Goal: Task Accomplishment & Management: Use online tool/utility

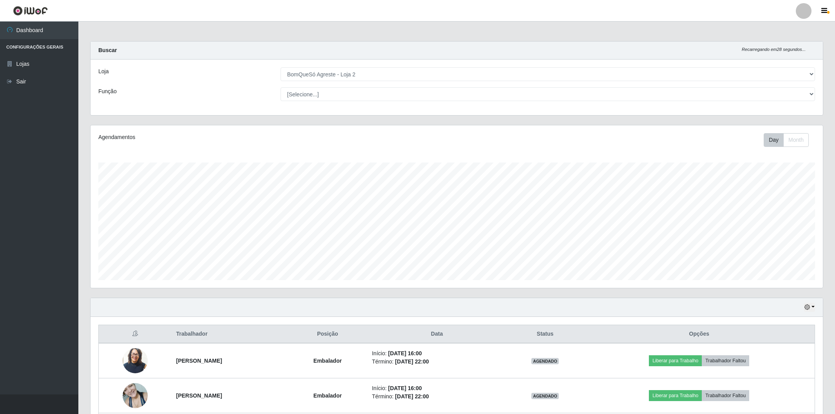
select select "214"
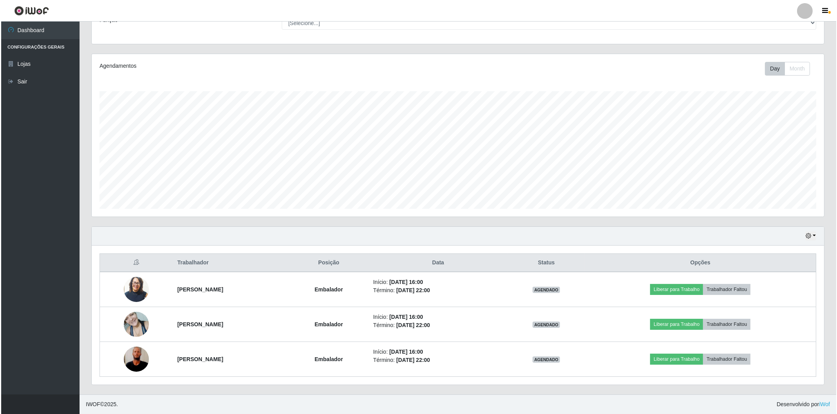
scroll to position [162, 732]
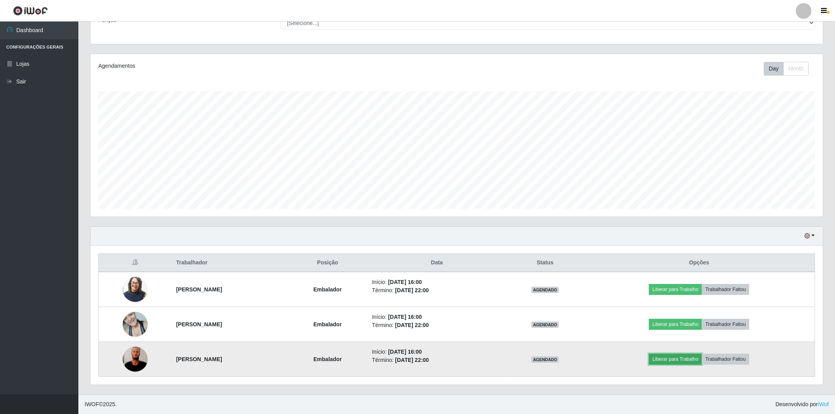
click at [675, 357] on button "Liberar para Trabalho" at bounding box center [675, 359] width 53 height 11
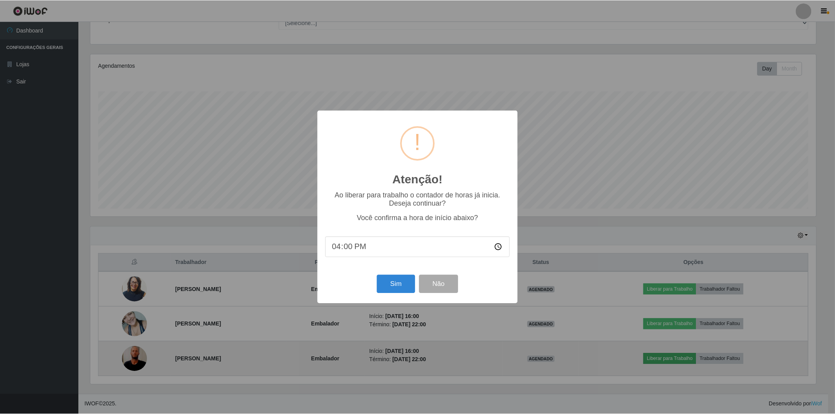
scroll to position [162, 727]
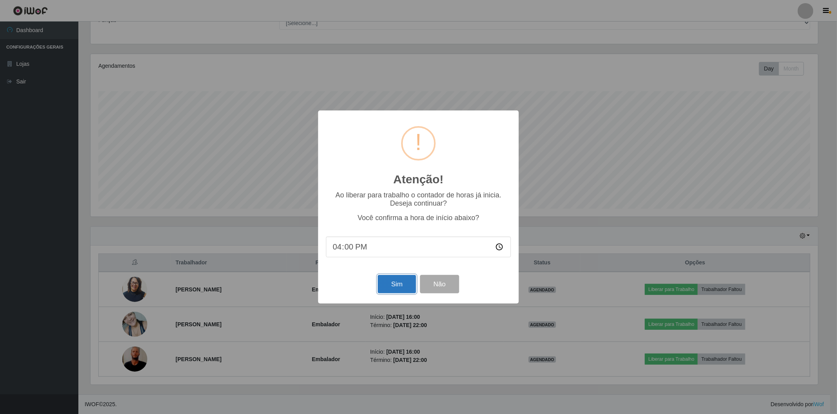
click at [389, 288] on button "Sim" at bounding box center [397, 284] width 38 height 18
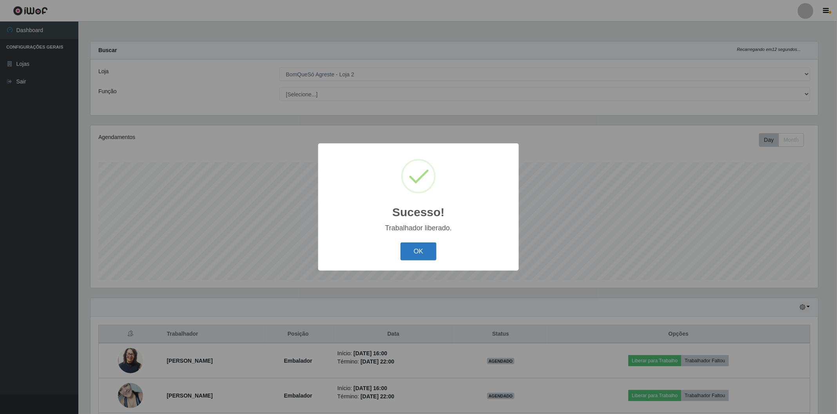
click at [415, 246] on button "OK" at bounding box center [419, 252] width 36 height 18
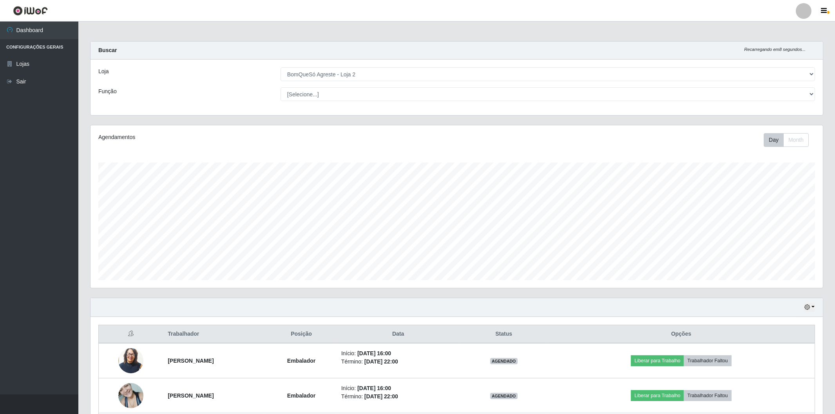
scroll to position [71, 0]
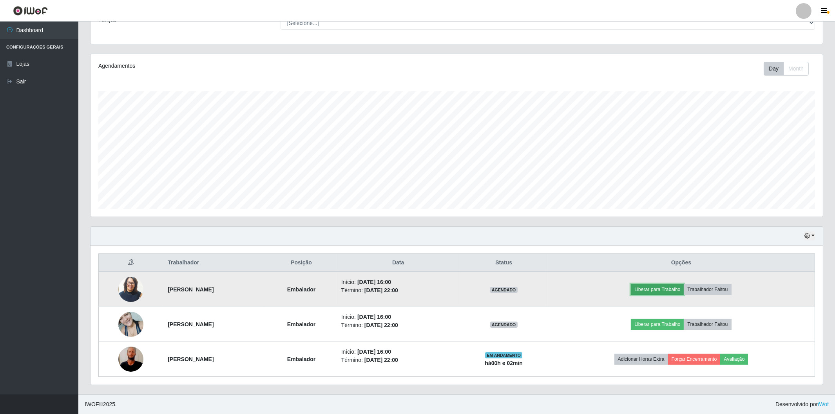
click at [684, 292] on button "Liberar para Trabalho" at bounding box center [657, 289] width 53 height 11
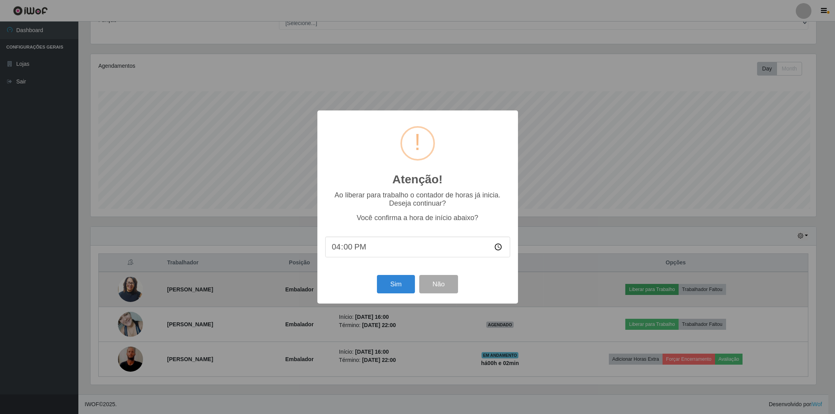
scroll to position [162, 727]
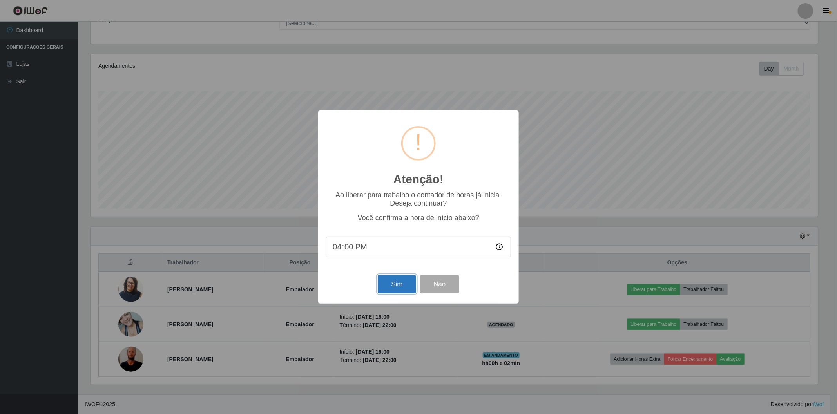
click at [411, 288] on button "Sim" at bounding box center [397, 284] width 38 height 18
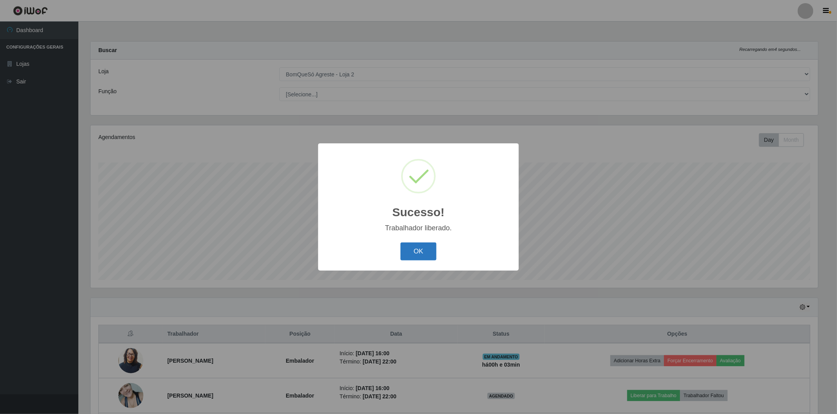
click at [419, 250] on button "OK" at bounding box center [419, 252] width 36 height 18
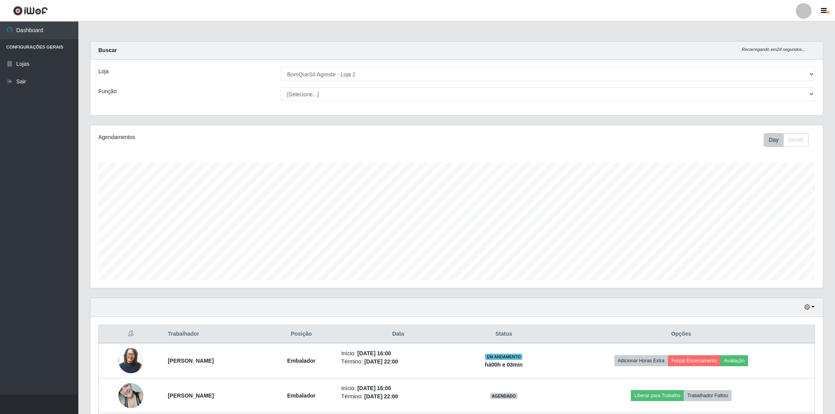
scroll to position [71, 0]
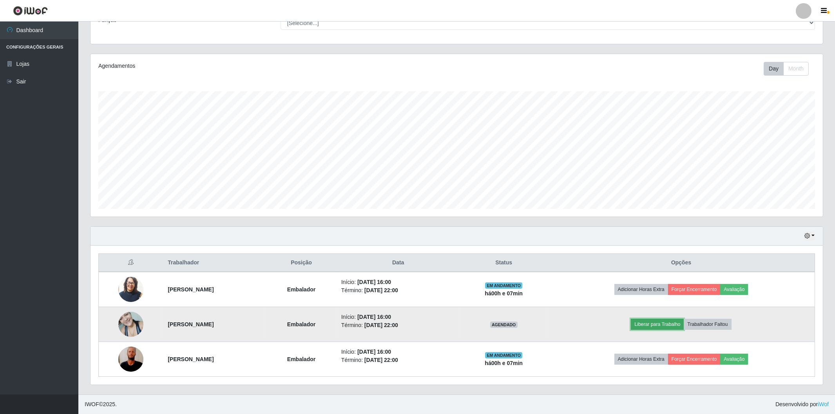
click at [664, 321] on button "Liberar para Trabalho" at bounding box center [657, 324] width 53 height 11
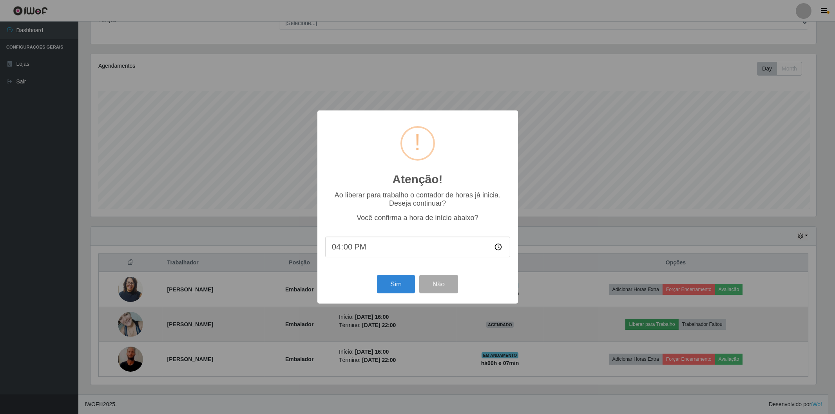
scroll to position [162, 727]
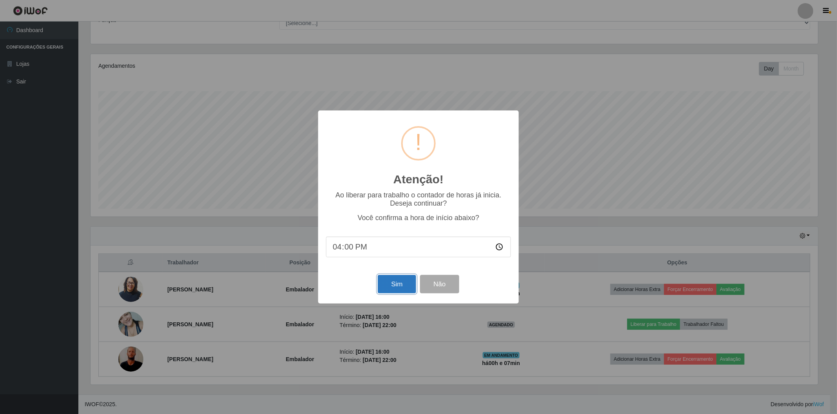
click at [393, 292] on button "Sim" at bounding box center [397, 284] width 38 height 18
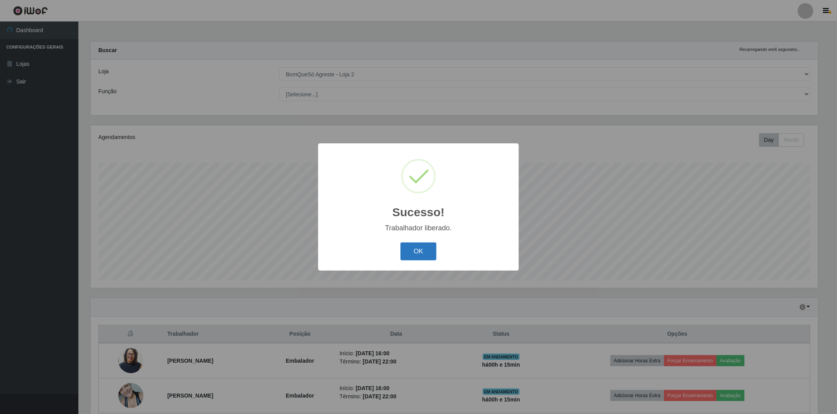
click at [417, 254] on button "OK" at bounding box center [419, 252] width 36 height 18
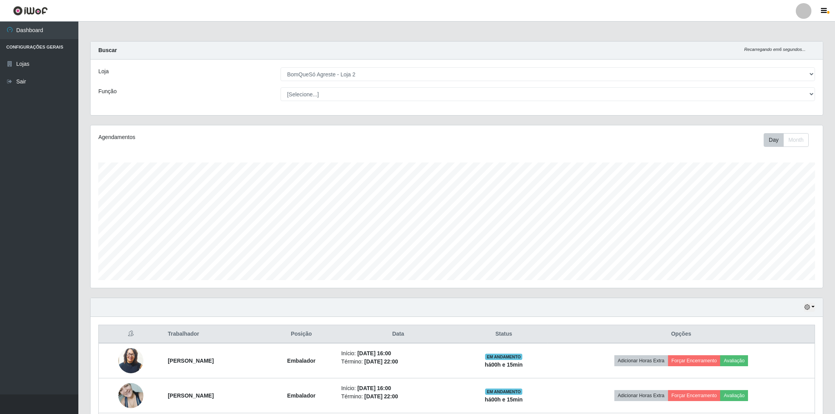
scroll to position [162, 732]
